Goal: Information Seeking & Learning: Learn about a topic

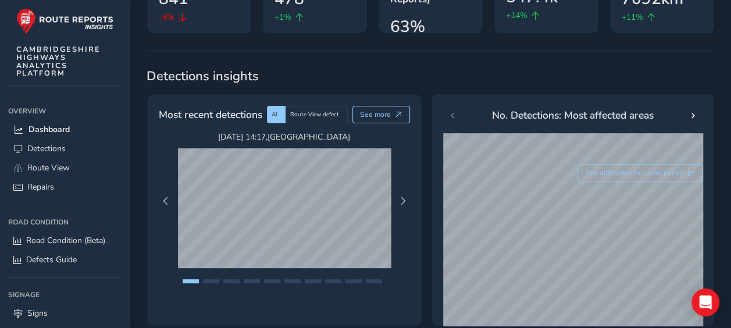
scroll to position [147, 0]
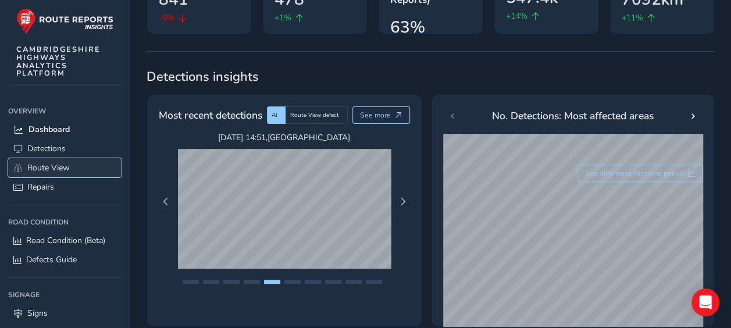
click at [57, 169] on span "Route View" at bounding box center [48, 167] width 42 height 11
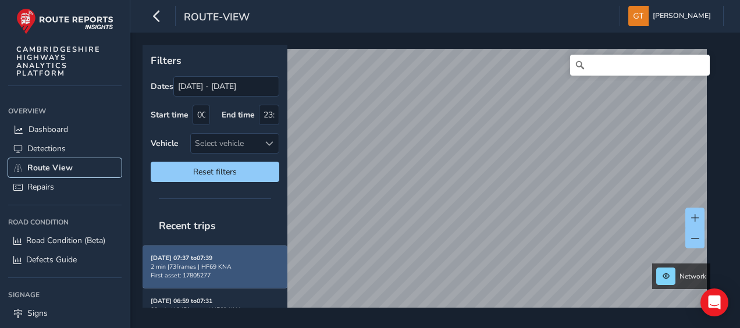
scroll to position [210, 0]
click at [191, 263] on div "2 min | 73 frames | HF69 KNA" at bounding box center [215, 267] width 128 height 9
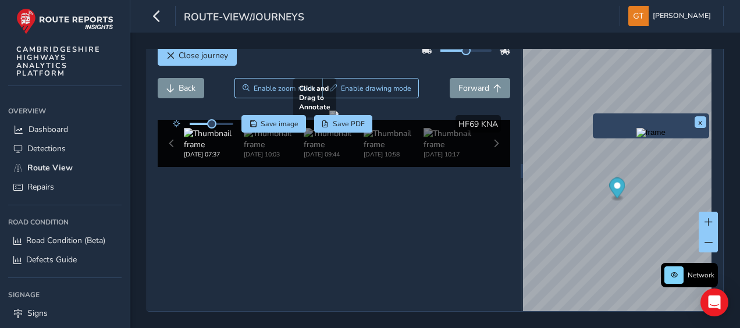
scroll to position [69, 0]
click at [265, 150] on img at bounding box center [274, 139] width 60 height 22
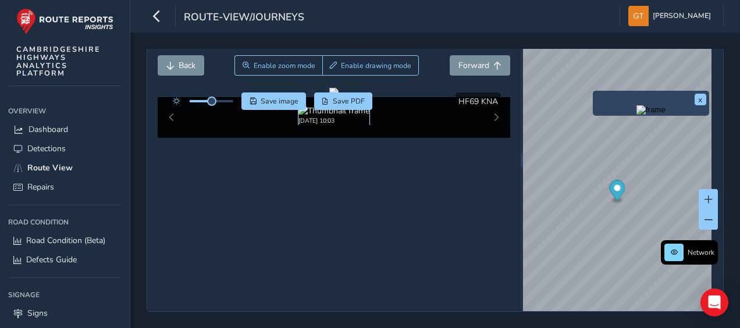
click at [323, 116] on img at bounding box center [333, 110] width 71 height 11
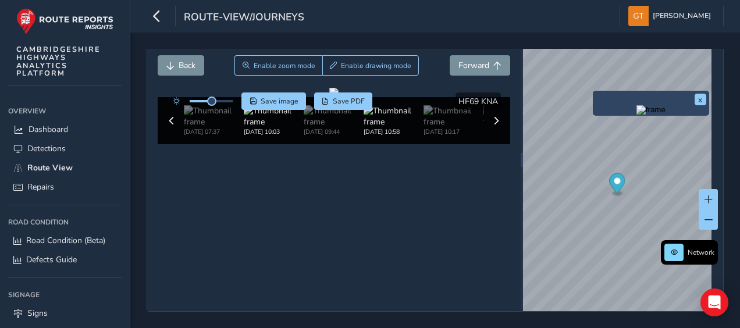
click at [384, 127] on img at bounding box center [393, 116] width 60 height 22
click at [448, 127] on img at bounding box center [453, 116] width 60 height 22
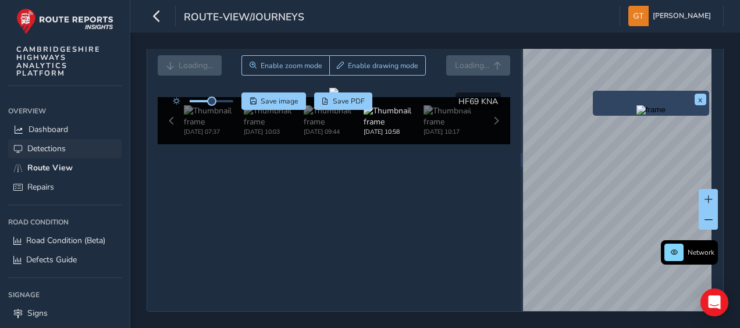
scroll to position [1, 0]
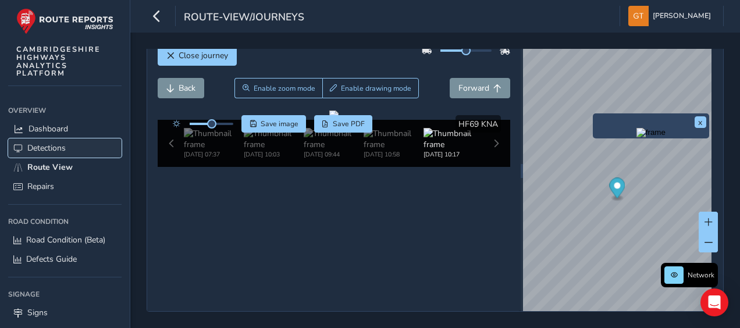
click at [40, 144] on span "Detections" at bounding box center [46, 147] width 38 height 11
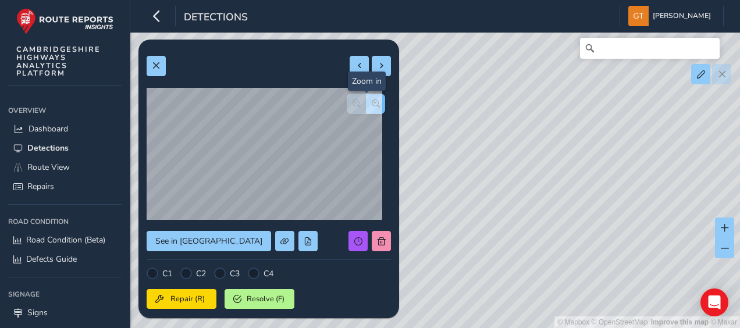
click at [372, 102] on span "button" at bounding box center [376, 103] width 8 height 8
click at [352, 99] on span "button" at bounding box center [356, 103] width 8 height 8
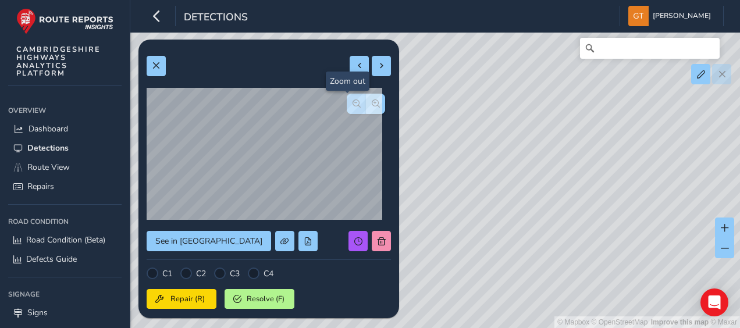
click at [352, 99] on span "button" at bounding box center [356, 103] width 8 height 8
click at [372, 105] on span "button" at bounding box center [376, 103] width 8 height 8
click at [371, 99] on button "button" at bounding box center [375, 104] width 19 height 20
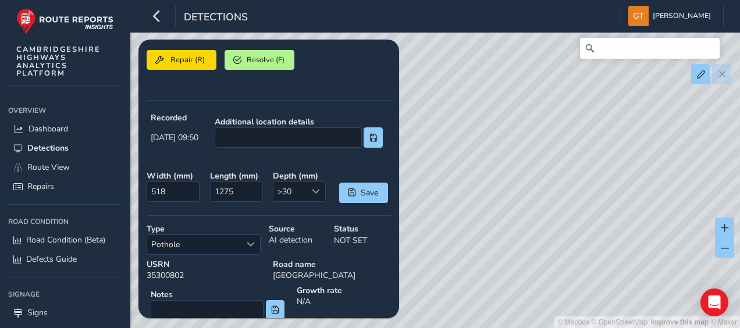
scroll to position [238, 0]
click at [306, 190] on div at bounding box center [315, 192] width 19 height 19
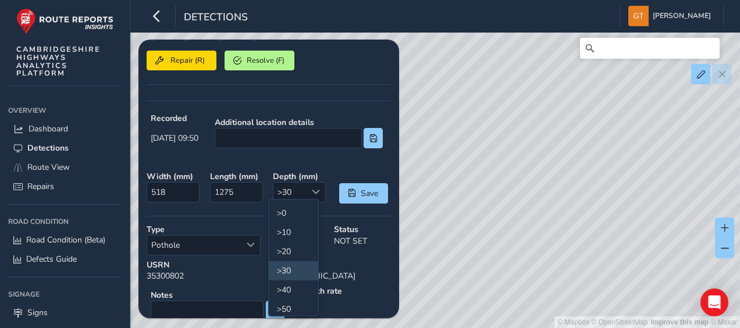
click at [506, 131] on div "© Mapbox © OpenStreetMap Improve this map © Maxar" at bounding box center [370, 164] width 740 height 328
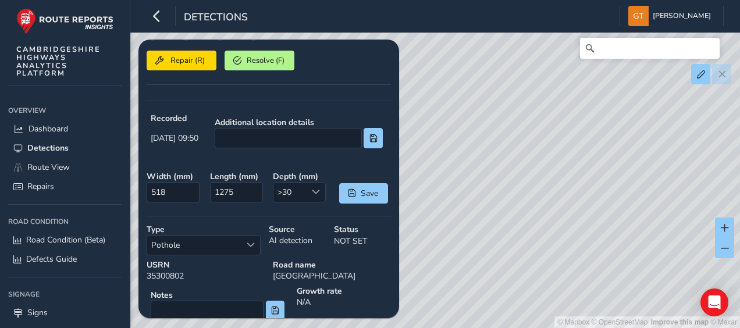
type input "396"
type input "971"
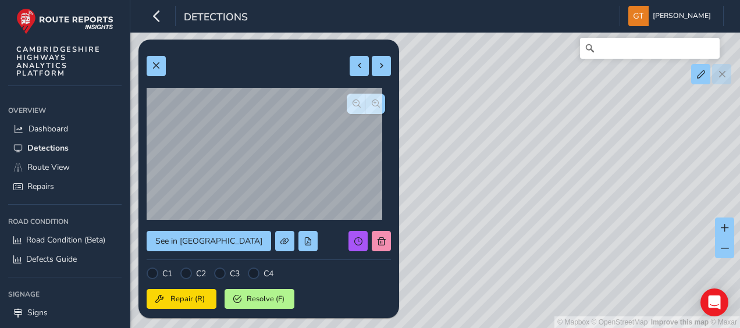
click at [499, 142] on div "© Mapbox © OpenStreetMap Improve this map © Maxar" at bounding box center [370, 164] width 740 height 328
